Goal: Information Seeking & Learning: Learn about a topic

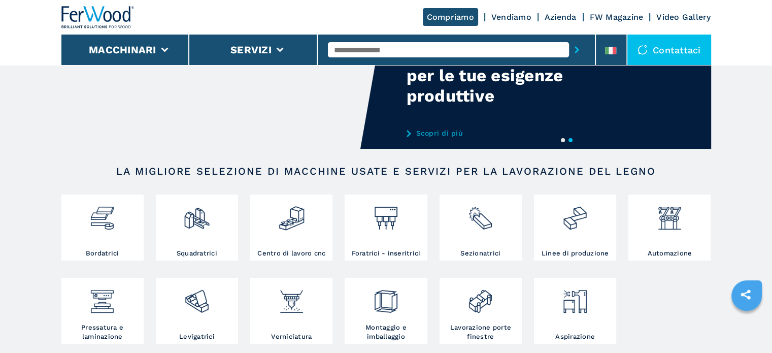
scroll to position [101, 0]
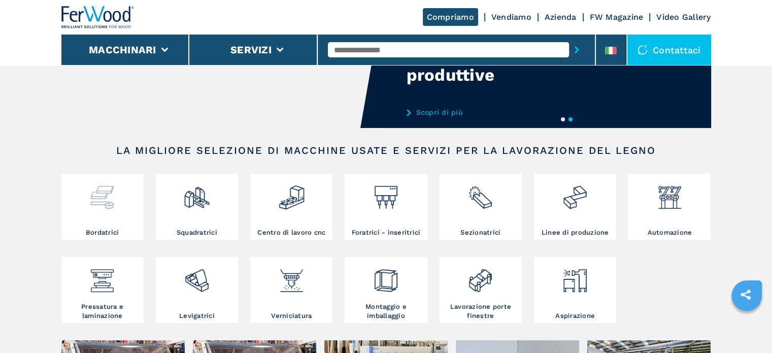
click at [122, 207] on div at bounding box center [102, 193] width 77 height 35
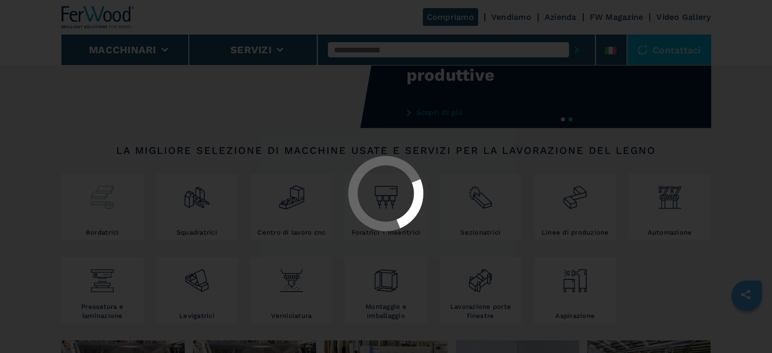
select select "**********"
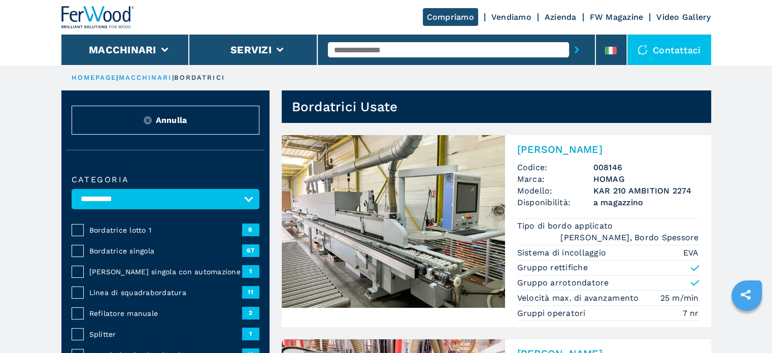
click at [138, 249] on span "Bordatrice singola" at bounding box center [165, 251] width 153 height 10
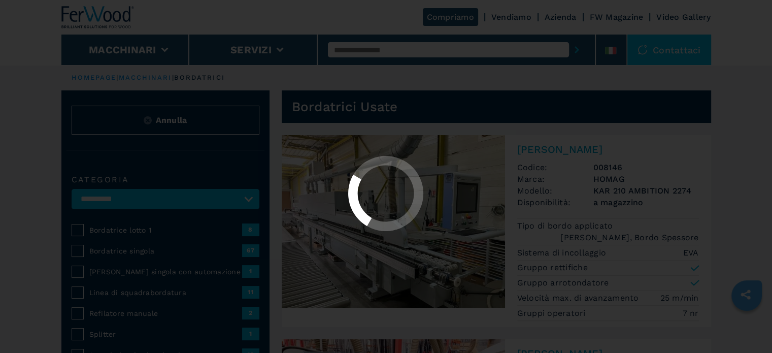
select select "**********"
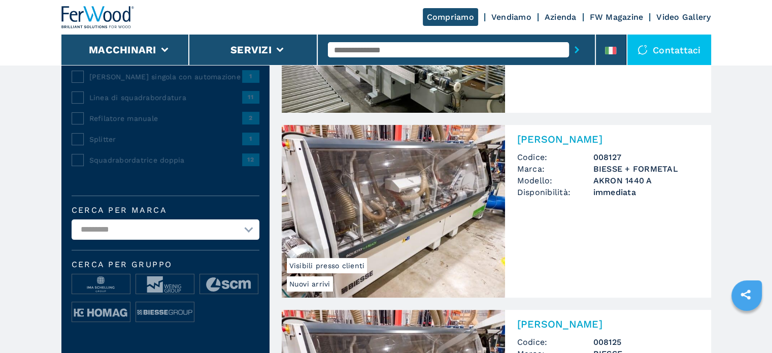
scroll to position [203, 0]
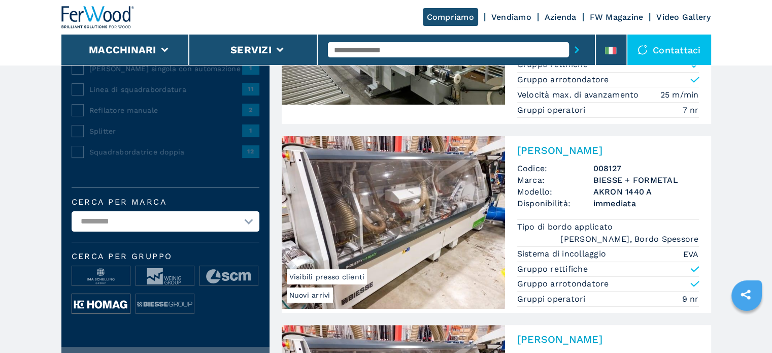
click at [90, 303] on img at bounding box center [101, 304] width 58 height 20
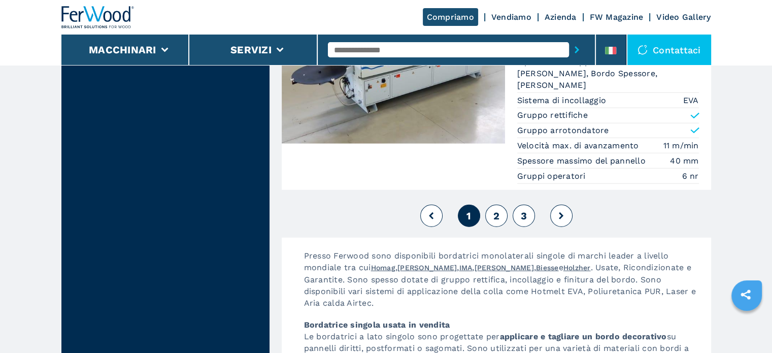
scroll to position [2892, 0]
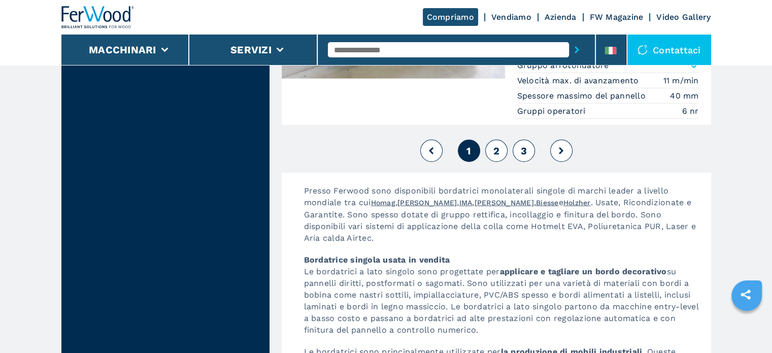
click at [500, 140] on button "2" at bounding box center [496, 151] width 22 height 22
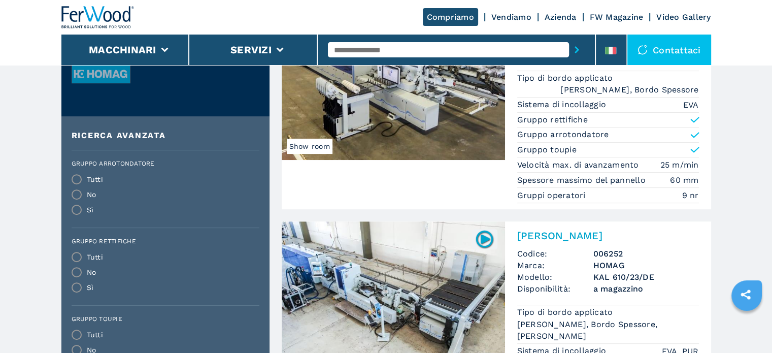
scroll to position [406, 0]
click at [374, 296] on img at bounding box center [393, 307] width 223 height 173
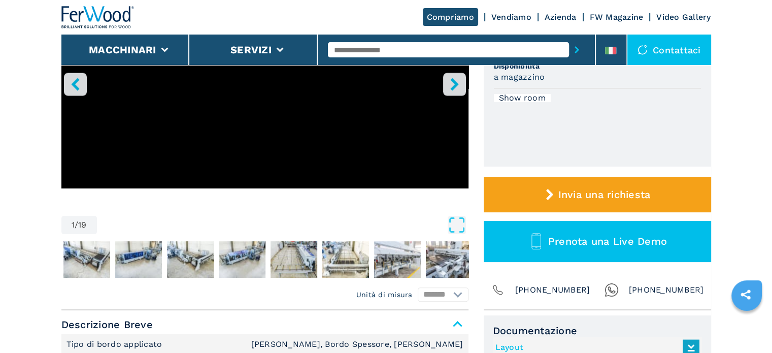
scroll to position [203, 0]
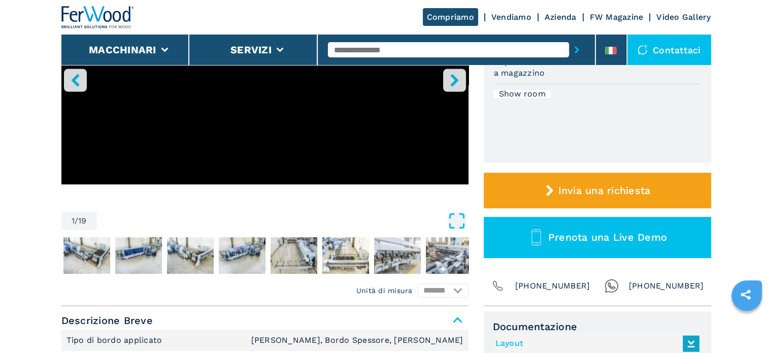
click at [459, 221] on icon "Open Fullscreen" at bounding box center [457, 221] width 18 height 18
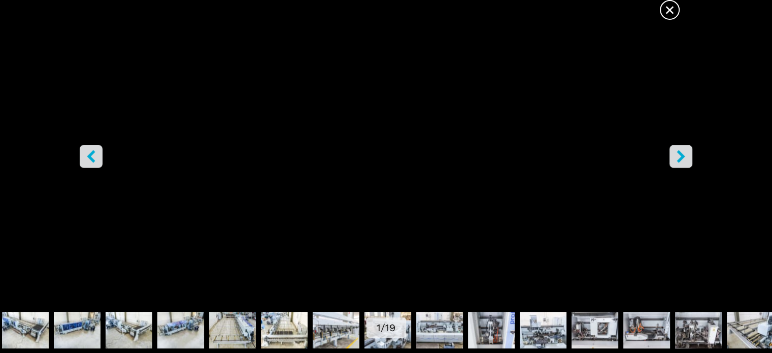
scroll to position [304, 0]
click at [43, 332] on img "Go to Slide 2" at bounding box center [25, 330] width 47 height 37
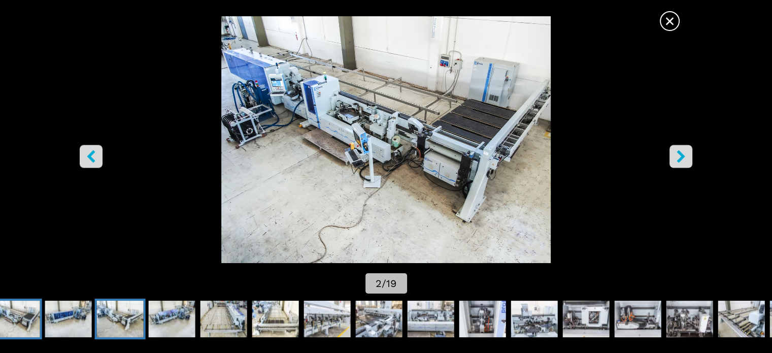
click at [124, 322] on img "Go to Slide 4" at bounding box center [120, 318] width 47 height 37
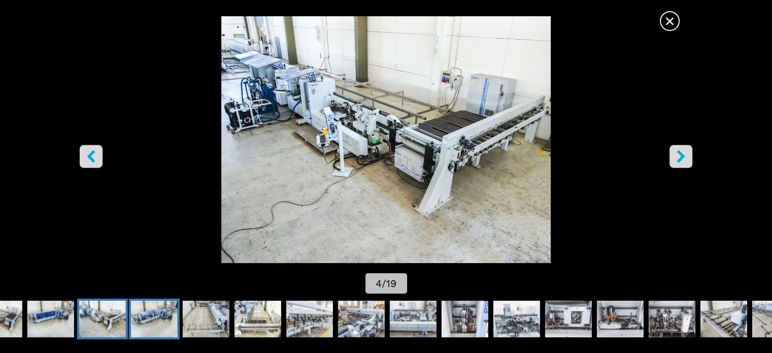
click at [162, 322] on img "Go to Slide 5" at bounding box center [154, 318] width 47 height 37
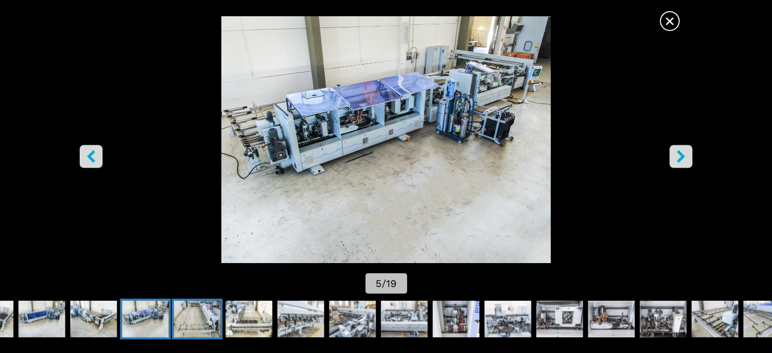
click at [214, 321] on img "Go to Slide 6" at bounding box center [197, 318] width 47 height 37
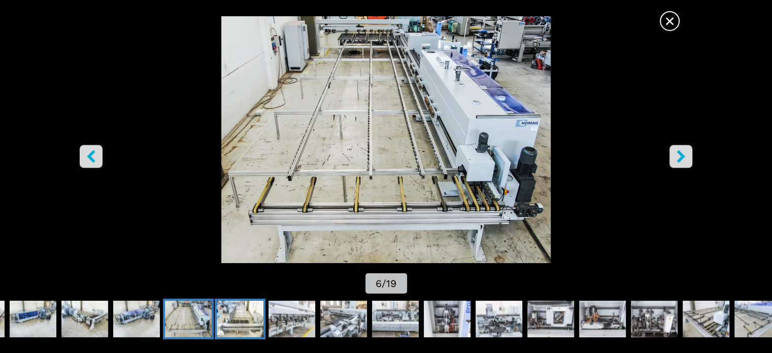
click at [247, 321] on img "Go to Slide 7" at bounding box center [240, 318] width 47 height 37
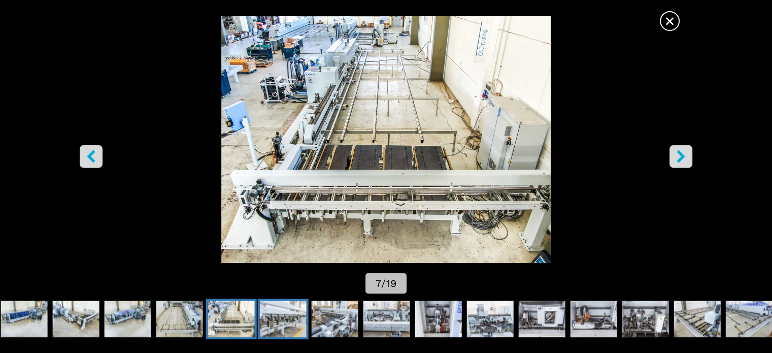
click at [296, 322] on img "Go to Slide 8" at bounding box center [283, 318] width 47 height 37
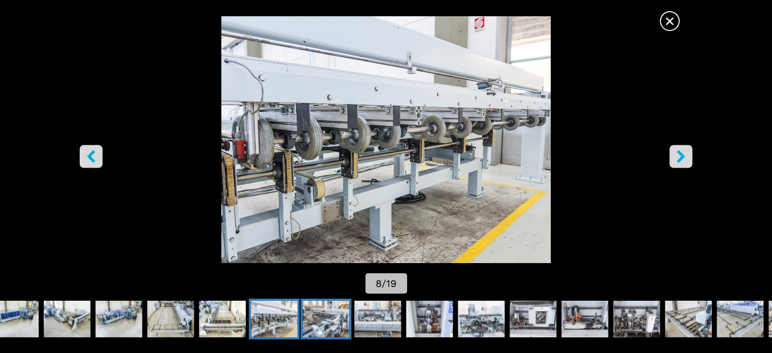
click at [322, 322] on img "Go to Slide 9" at bounding box center [325, 318] width 47 height 37
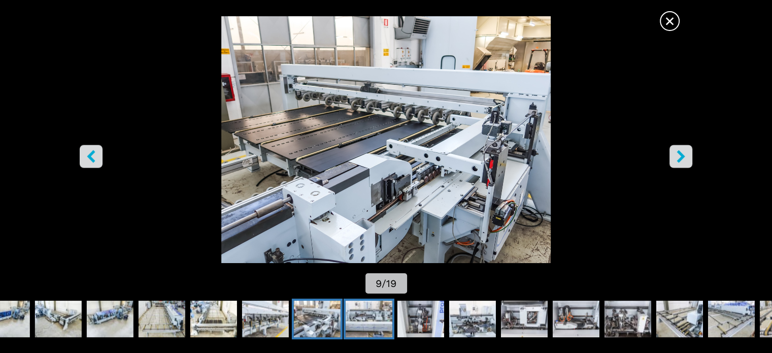
click at [369, 320] on img "Go to Slide 10" at bounding box center [369, 318] width 47 height 37
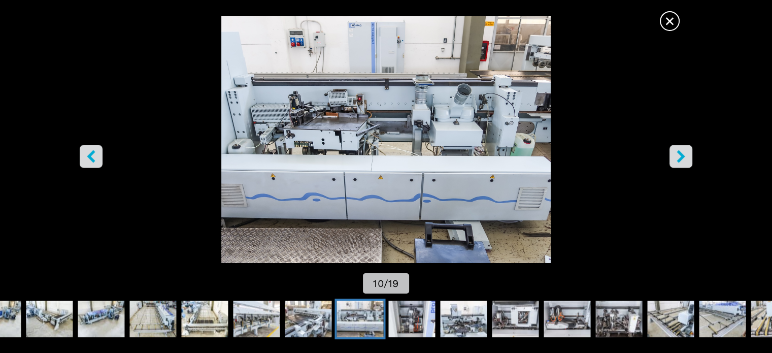
click at [319, 132] on img "Go to Slide 10" at bounding box center [386, 139] width 695 height 247
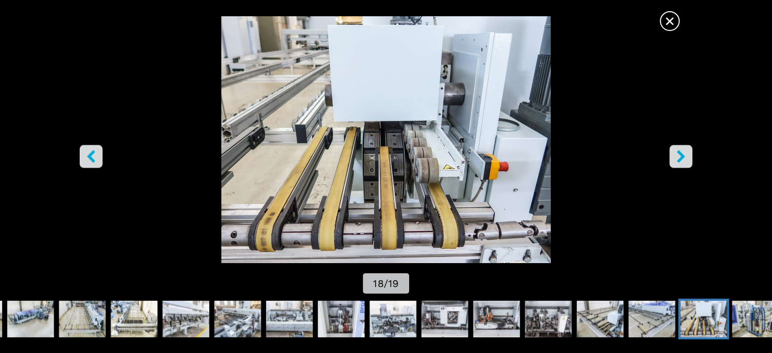
click at [663, 25] on span "×" at bounding box center [670, 19] width 18 height 18
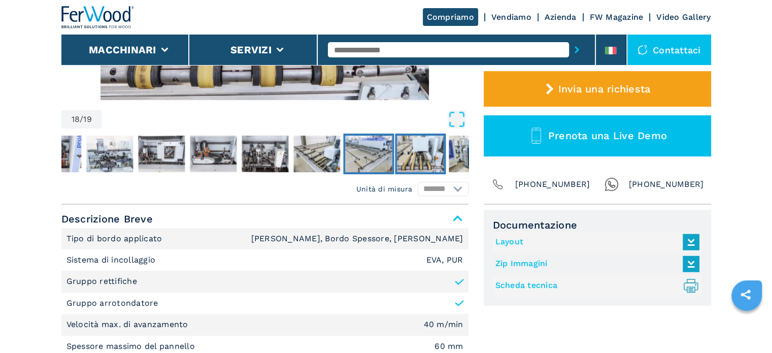
click at [368, 163] on img "Go to Slide 17" at bounding box center [368, 153] width 47 height 37
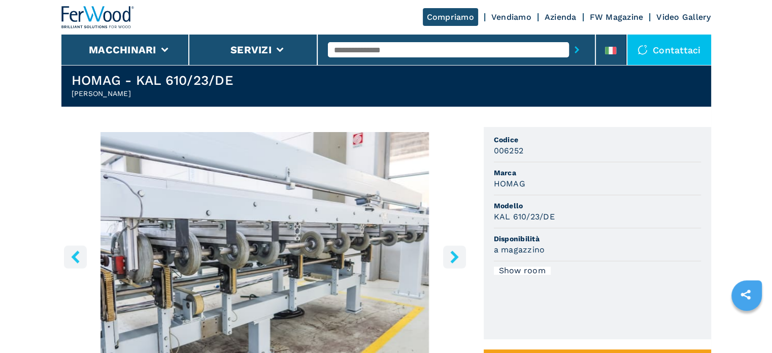
scroll to position [51, 0]
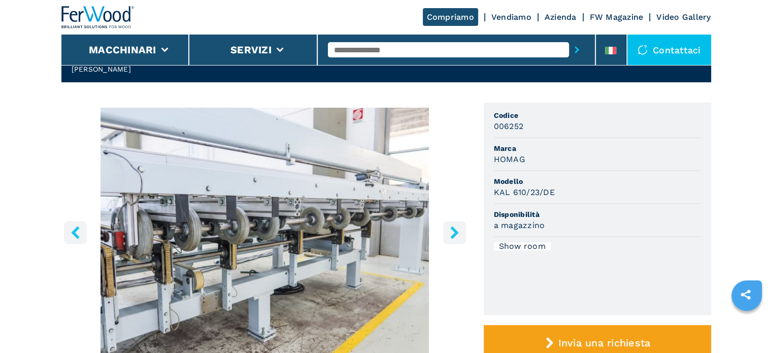
click at [453, 234] on icon "right-button" at bounding box center [454, 232] width 8 height 13
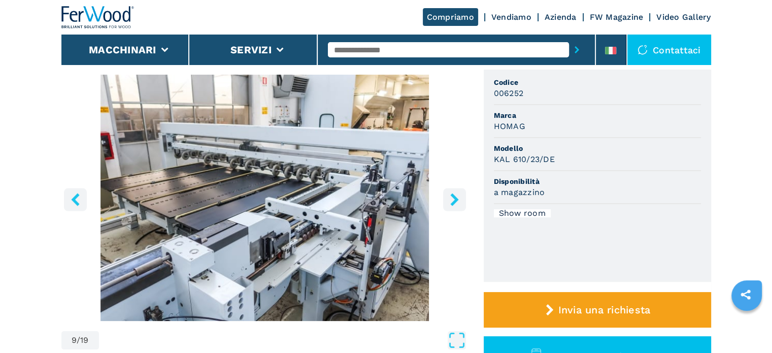
scroll to position [101, 0]
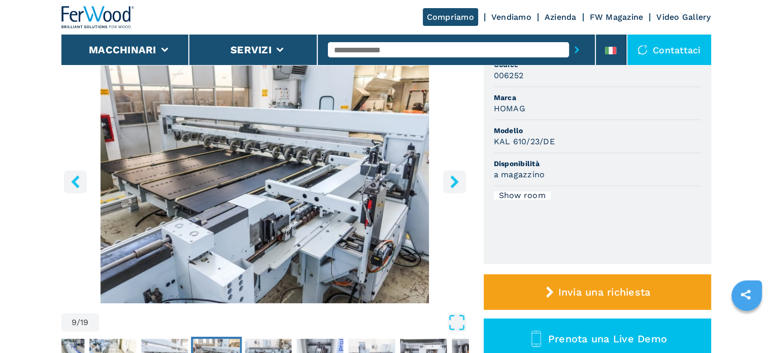
click at [455, 183] on icon "right-button" at bounding box center [454, 181] width 8 height 13
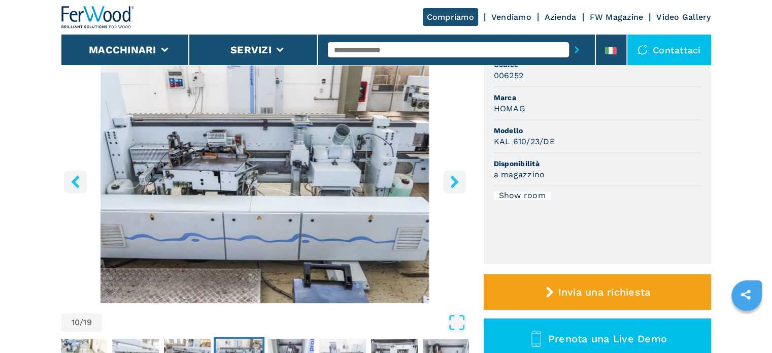
click at [77, 187] on icon "left-button" at bounding box center [75, 181] width 8 height 13
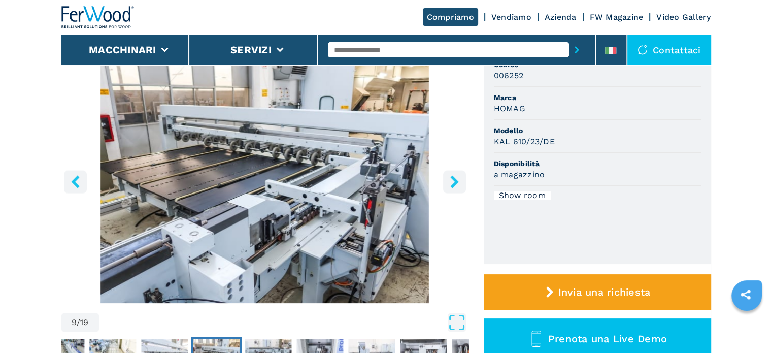
click at [77, 187] on icon "left-button" at bounding box center [75, 181] width 8 height 13
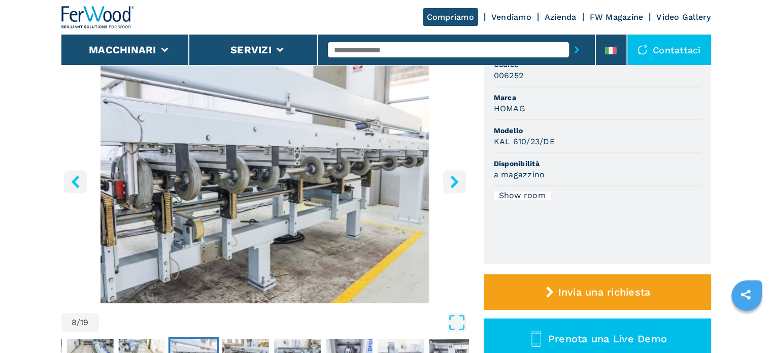
click at [77, 187] on icon "left-button" at bounding box center [75, 181] width 8 height 13
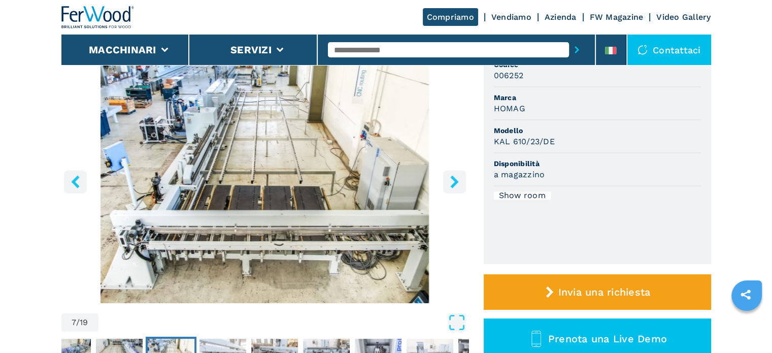
click at [178, 224] on img "Go to Slide 7" at bounding box center [264, 180] width 407 height 246
